Goal: Transaction & Acquisition: Purchase product/service

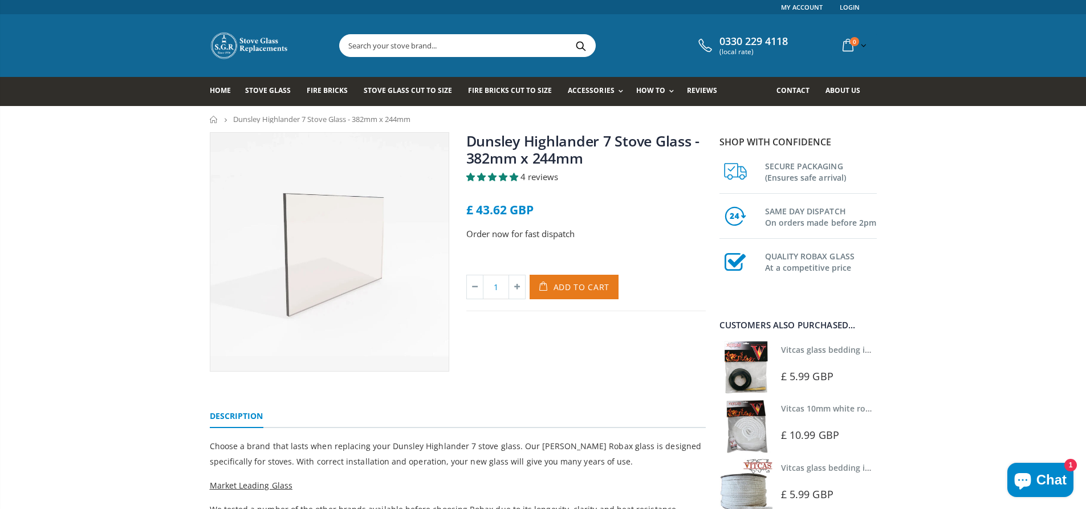
click at [603, 282] on span "Add to Cart" at bounding box center [581, 287] width 56 height 11
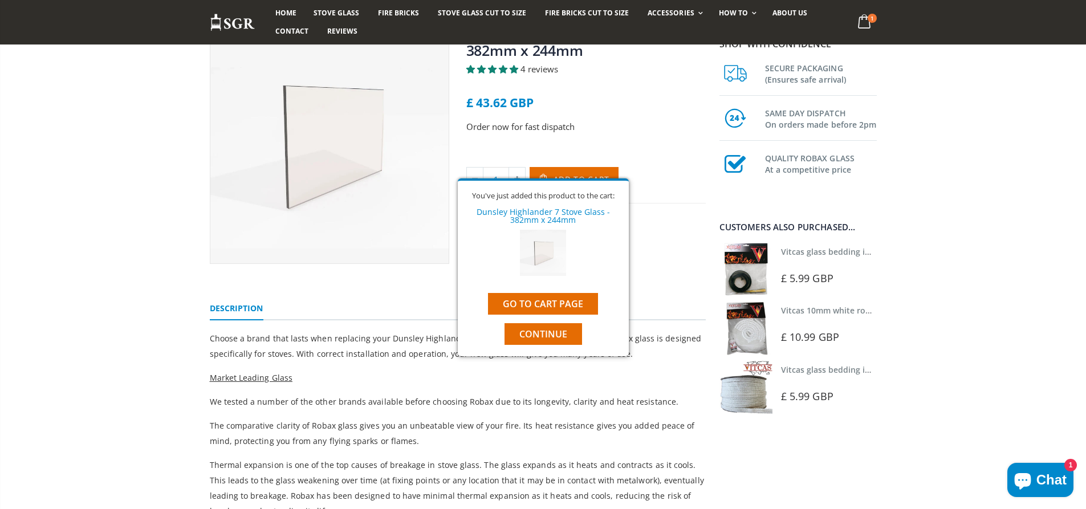
scroll to position [228, 0]
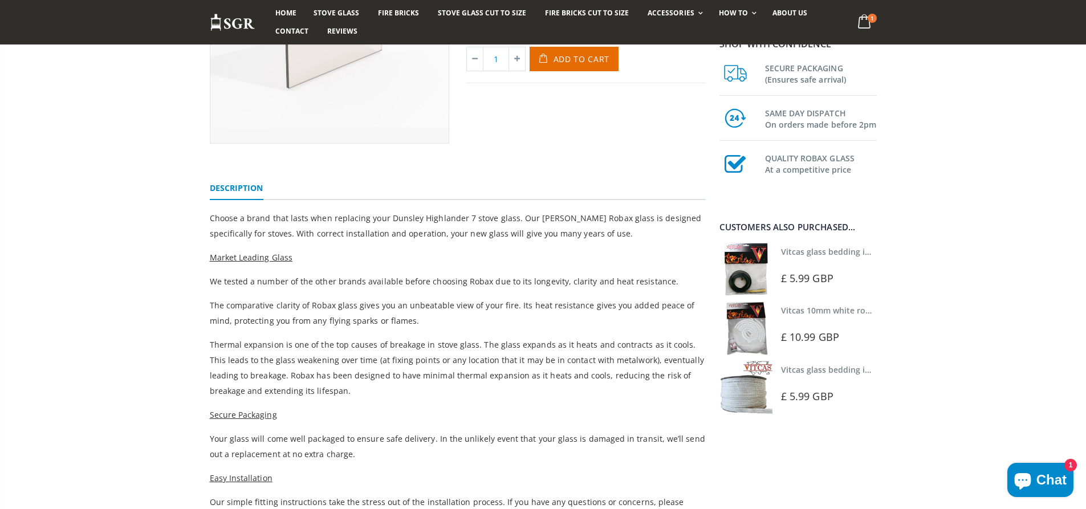
click at [844, 253] on link "Vitcas glass bedding in tape - 2mm x 10mm x 2 meters" at bounding box center [887, 251] width 213 height 11
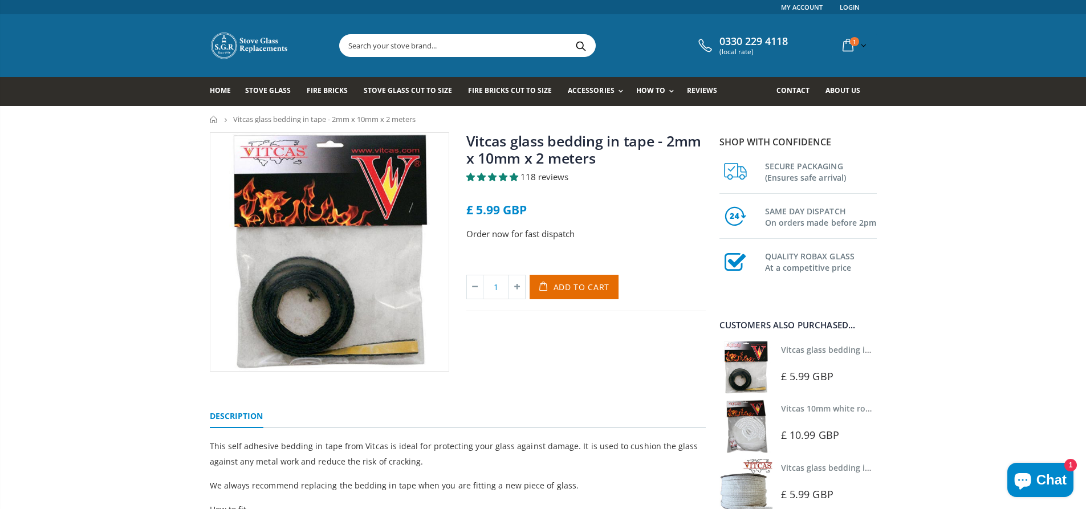
click at [834, 411] on link "Vitcas 10mm white rope kit - includes rope seal and glue!" at bounding box center [892, 408] width 223 height 11
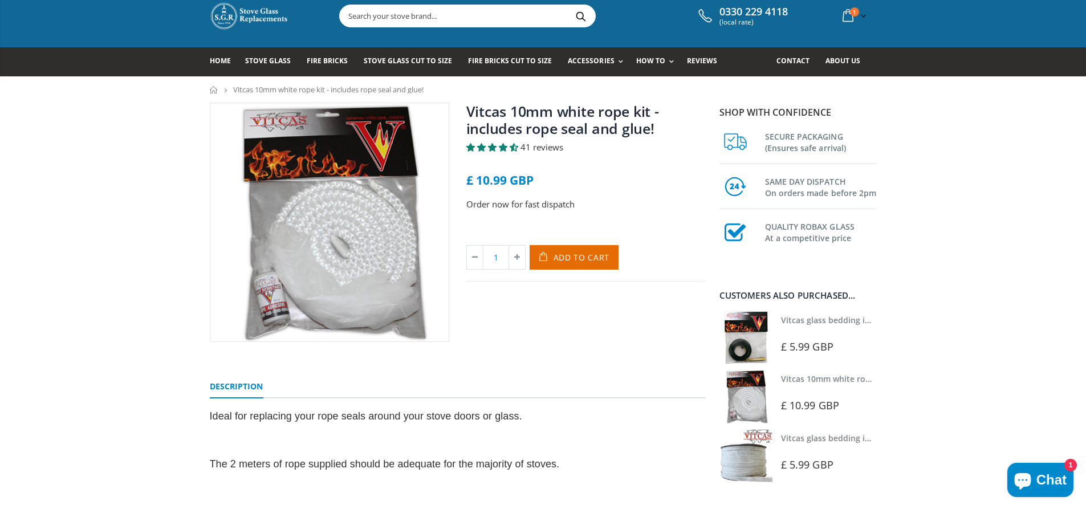
scroll to position [57, 0]
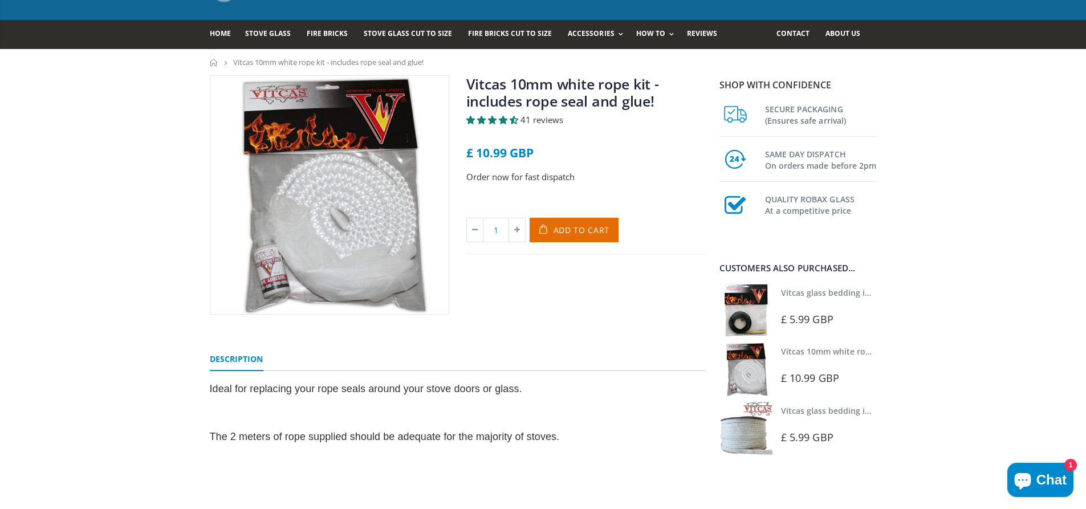
click at [830, 289] on link "Vitcas glass bedding in tape - 2mm x 10mm x 2 meters" at bounding box center [887, 292] width 213 height 11
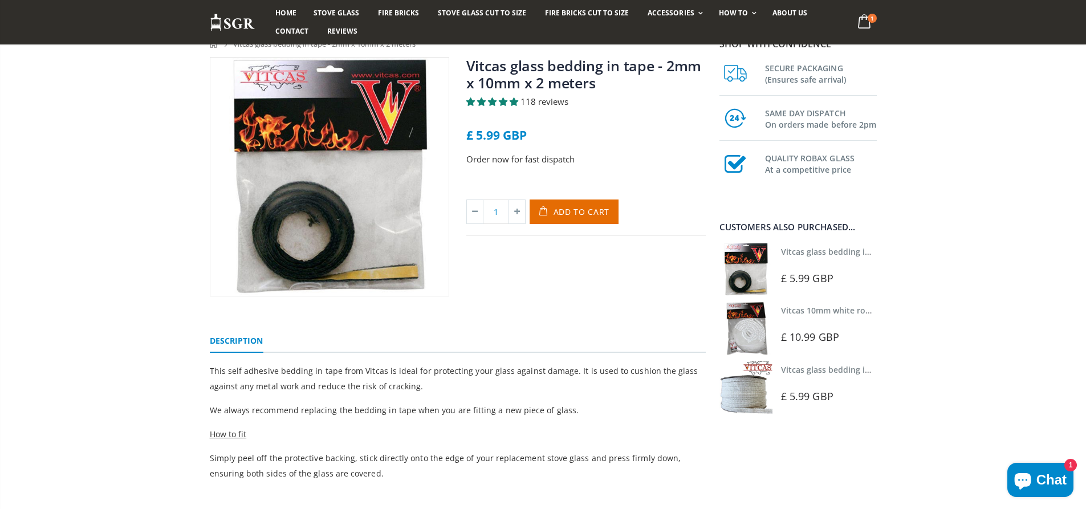
scroll to position [57, 0]
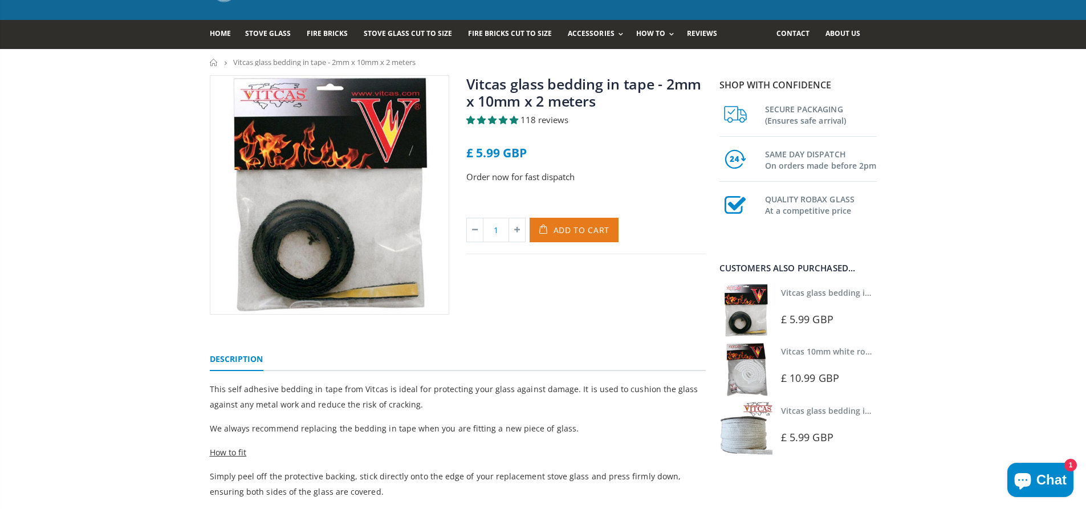
click at [587, 232] on span "Add to Cart" at bounding box center [581, 230] width 56 height 11
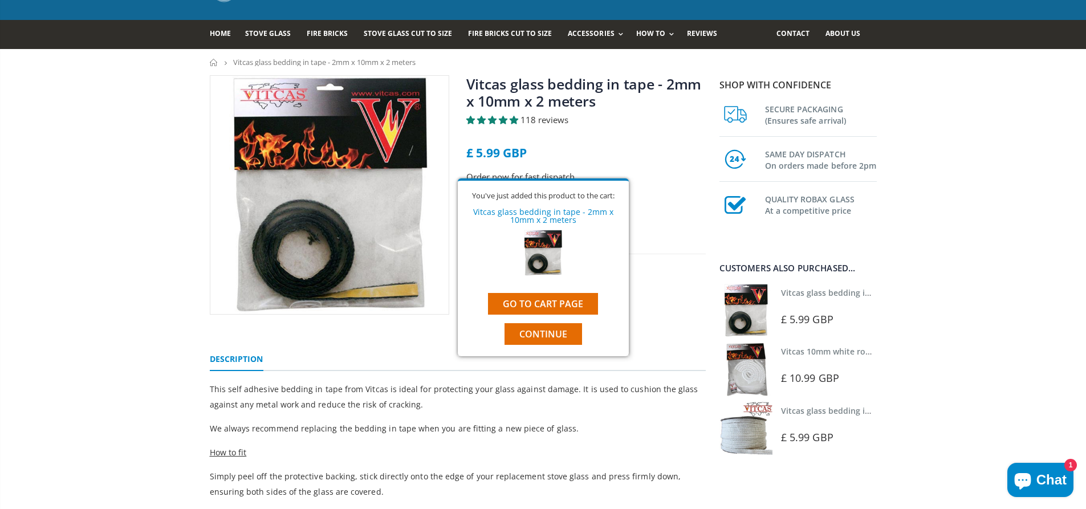
scroll to position [0, 0]
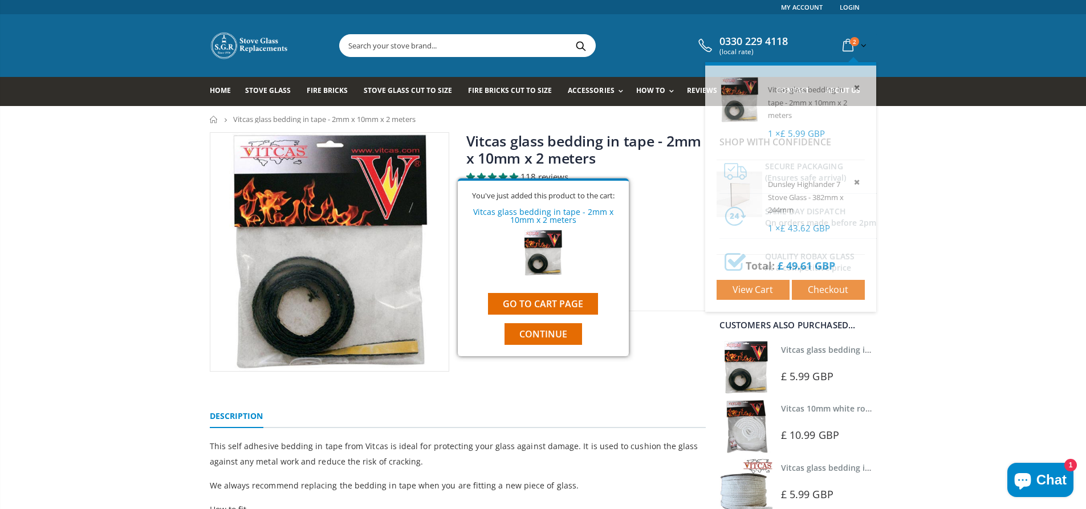
click at [853, 62] on div "Vitcas glass bedding in tape - 2mm x 10mm x 2 meters 1 × £ 5.99 GBP Dunsley Hig…" at bounding box center [790, 187] width 171 height 250
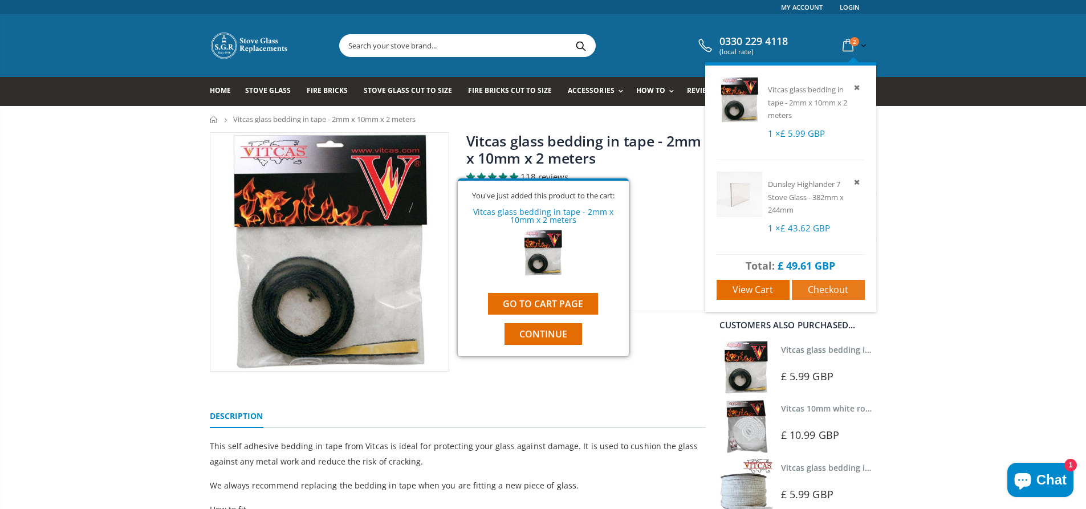
click at [836, 291] on span "Checkout" at bounding box center [828, 289] width 40 height 13
